Goal: Task Accomplishment & Management: Use online tool/utility

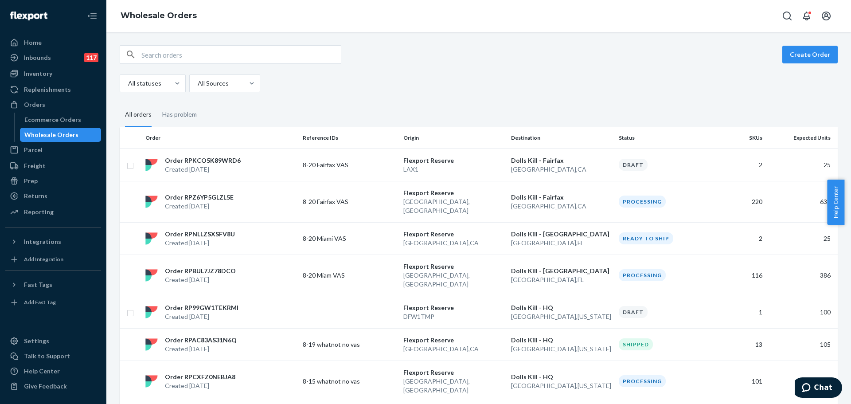
click at [328, 43] on div "Create Order All statuses All Sources All orders Has problem Order Reference ID…" at bounding box center [478, 218] width 745 height 372
click at [415, 61] on div "Create Order" at bounding box center [479, 54] width 718 height 19
click at [338, 83] on div "All statuses All Sources" at bounding box center [476, 83] width 712 height 18
